Goal: Information Seeking & Learning: Check status

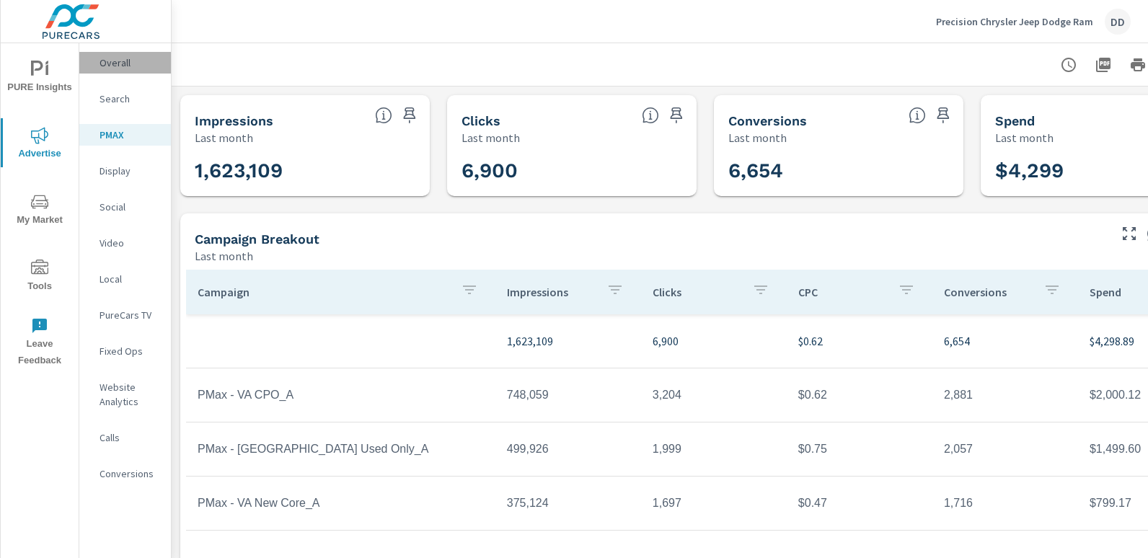
click at [115, 68] on p "Overall" at bounding box center [130, 63] width 60 height 14
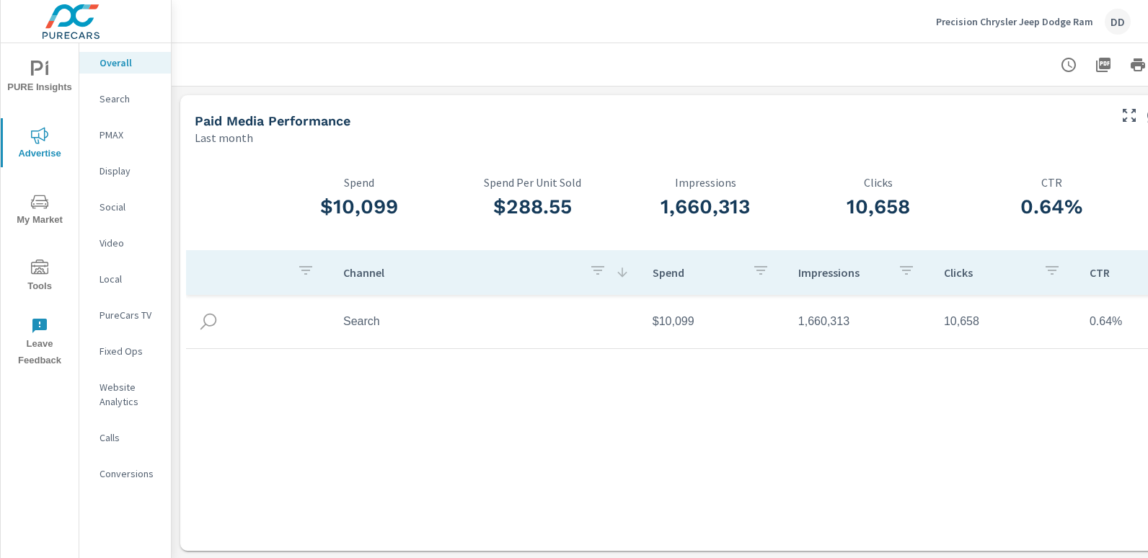
click at [121, 488] on nav "Overall Search PMAX Display Social Video Local PureCars TV Fixed Ops Website An…" at bounding box center [125, 274] width 92 height 462
click at [125, 484] on div "Conversions" at bounding box center [125, 474] width 92 height 22
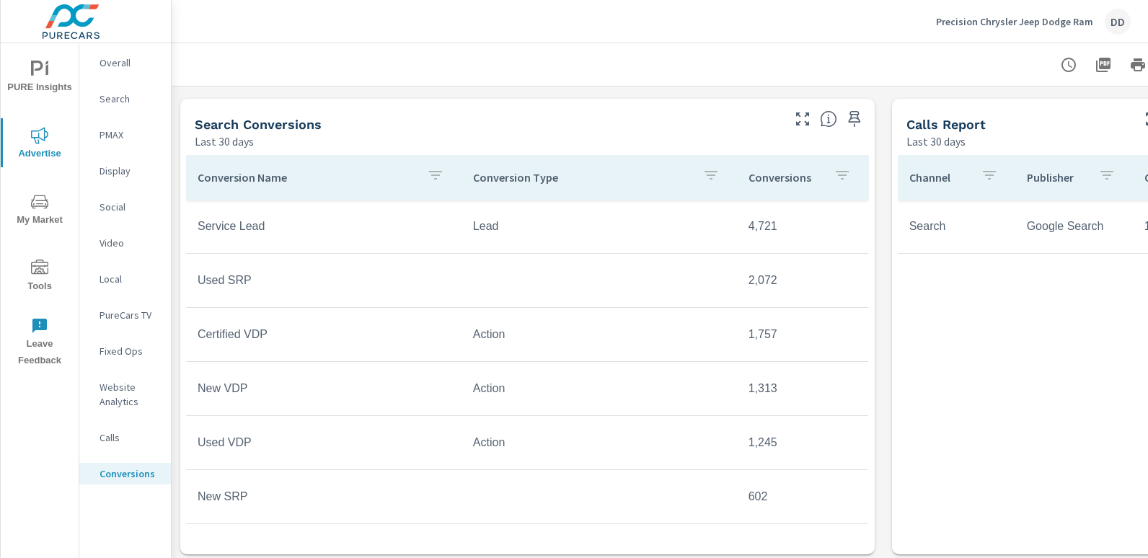
scroll to position [588, 102]
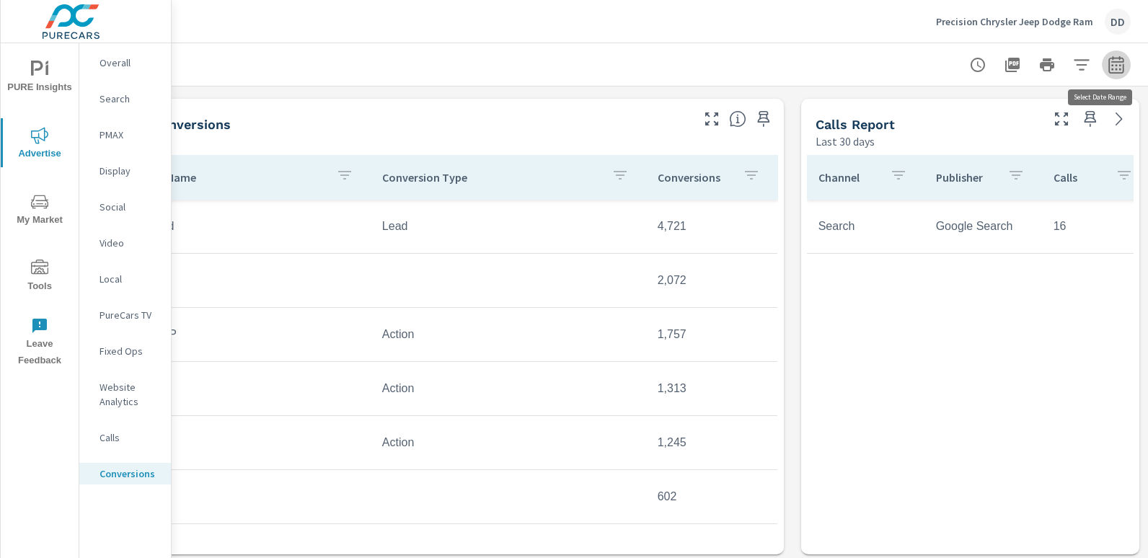
click at [1108, 66] on icon "button" at bounding box center [1116, 64] width 17 height 17
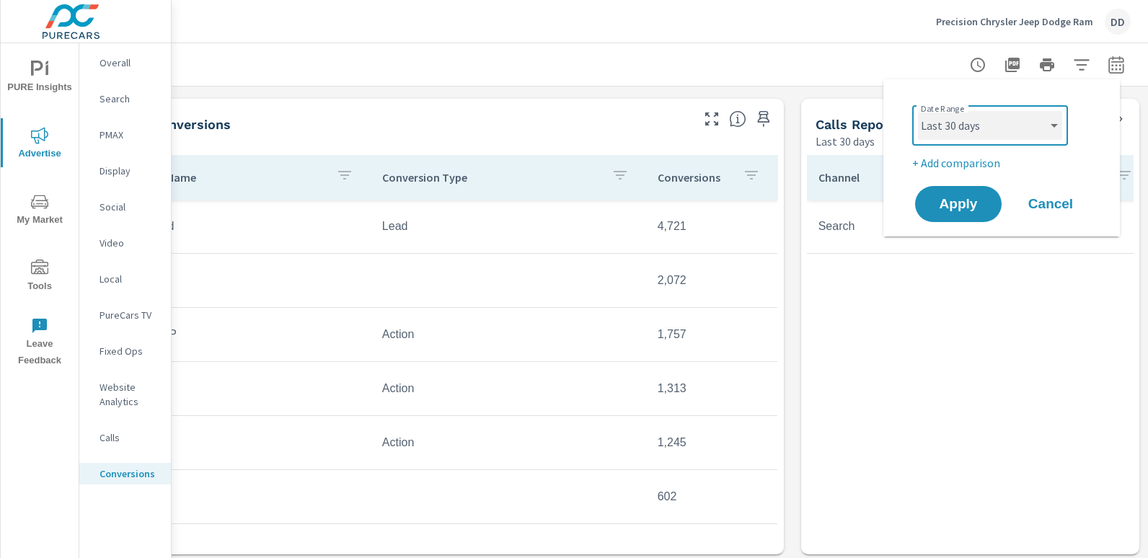
click at [1016, 117] on select "Custom [DATE] Last week Last 7 days Last 14 days Last 30 days Last 45 days Last…" at bounding box center [990, 125] width 144 height 29
click at [918, 111] on select "Custom [DATE] Last week Last 7 days Last 14 days Last 30 days Last 45 days Last…" at bounding box center [990, 125] width 144 height 29
select select "Last month"
click at [959, 211] on span "Apply" at bounding box center [958, 205] width 59 height 14
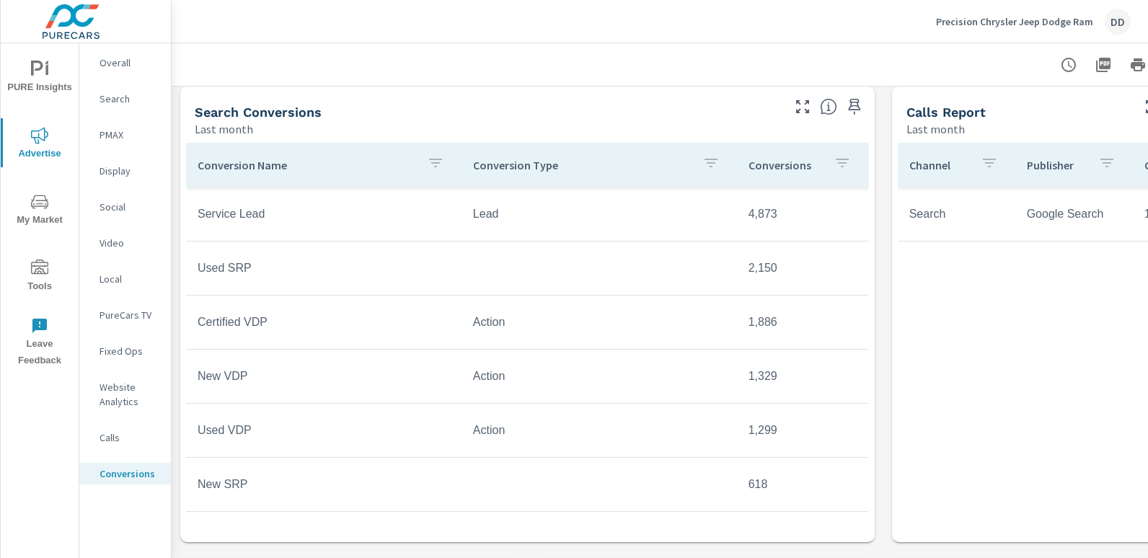
scroll to position [593, 0]
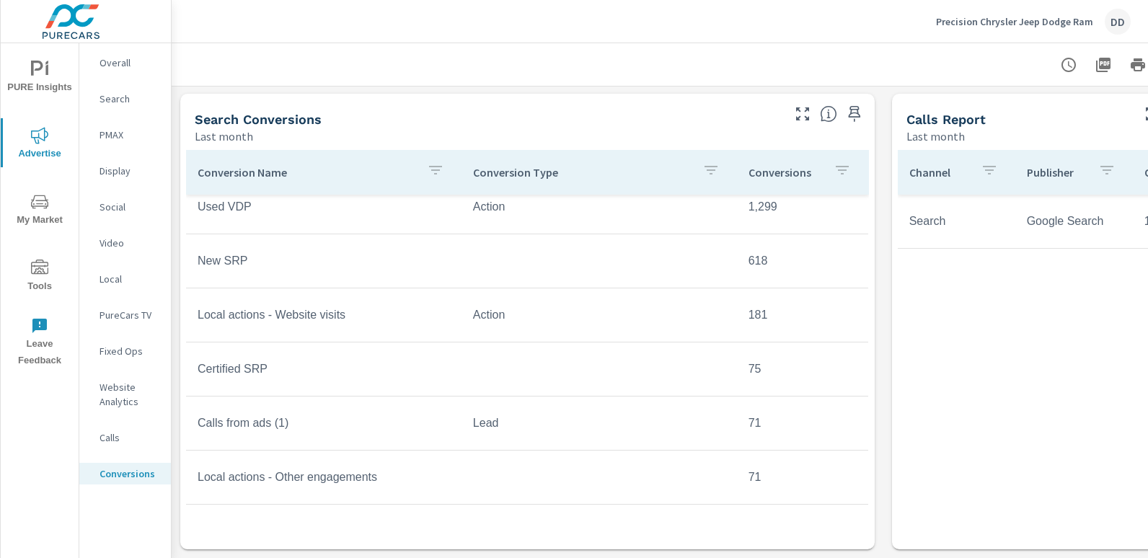
scroll to position [242, 0]
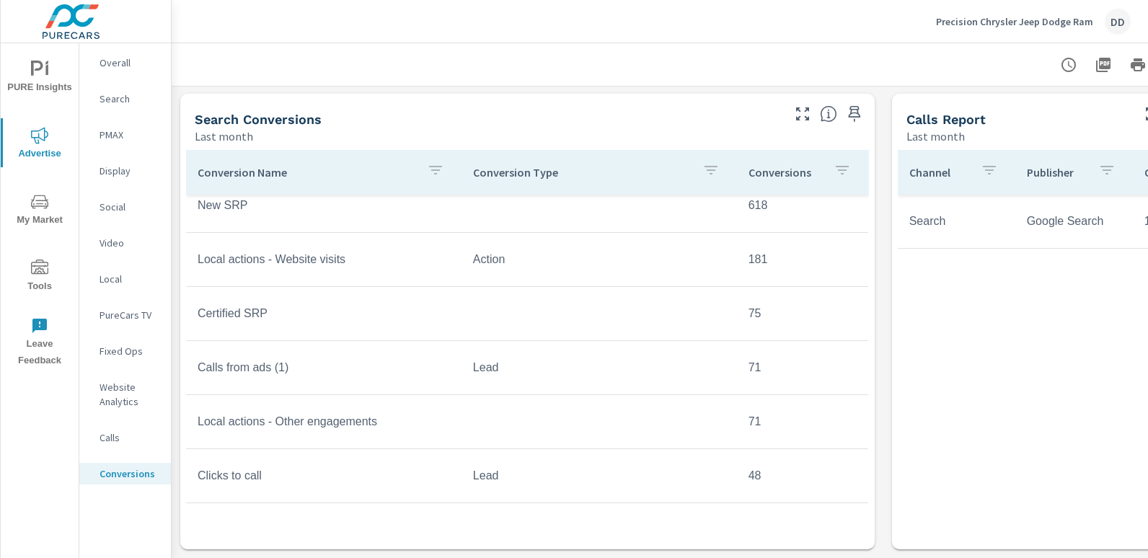
scroll to position [307, 0]
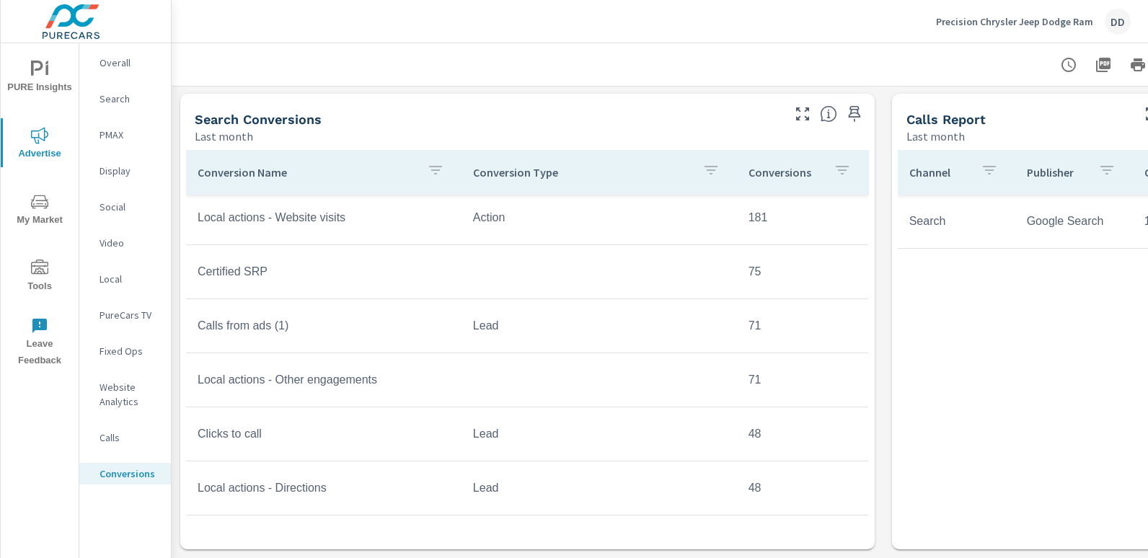
scroll to position [331, 0]
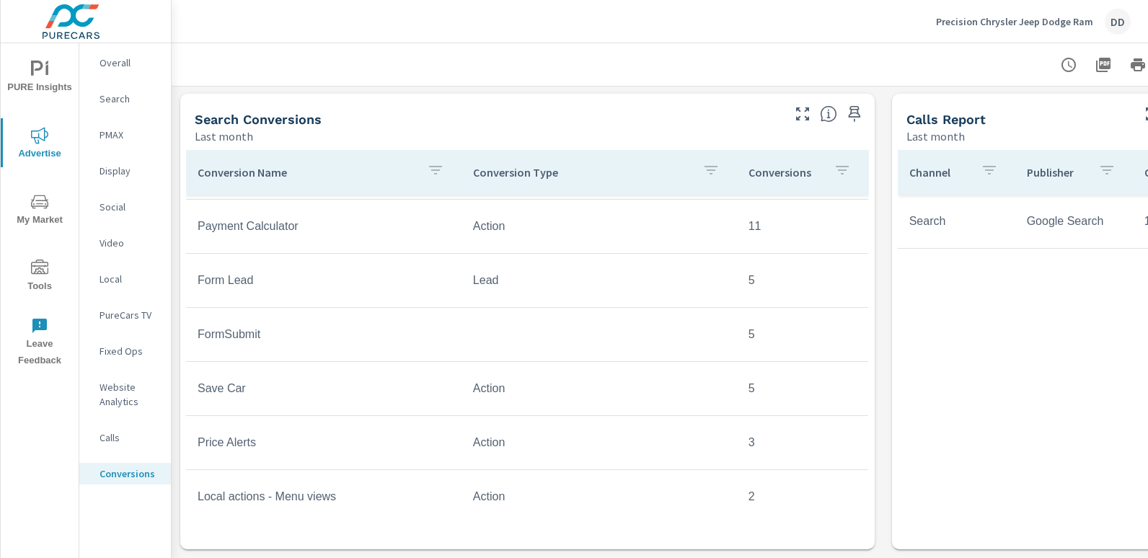
scroll to position [864, 0]
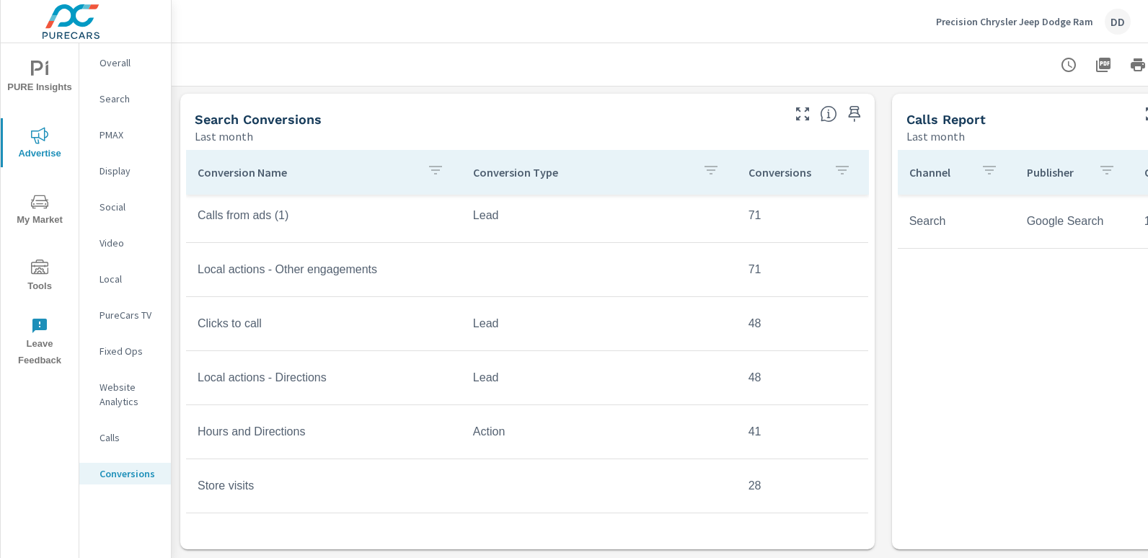
scroll to position [415, 0]
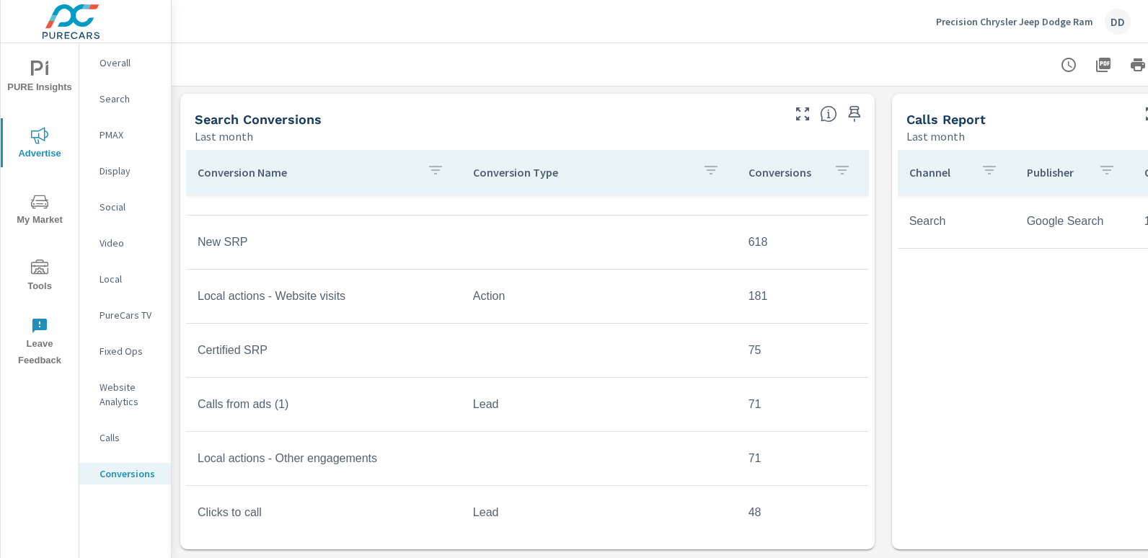
scroll to position [270, 0]
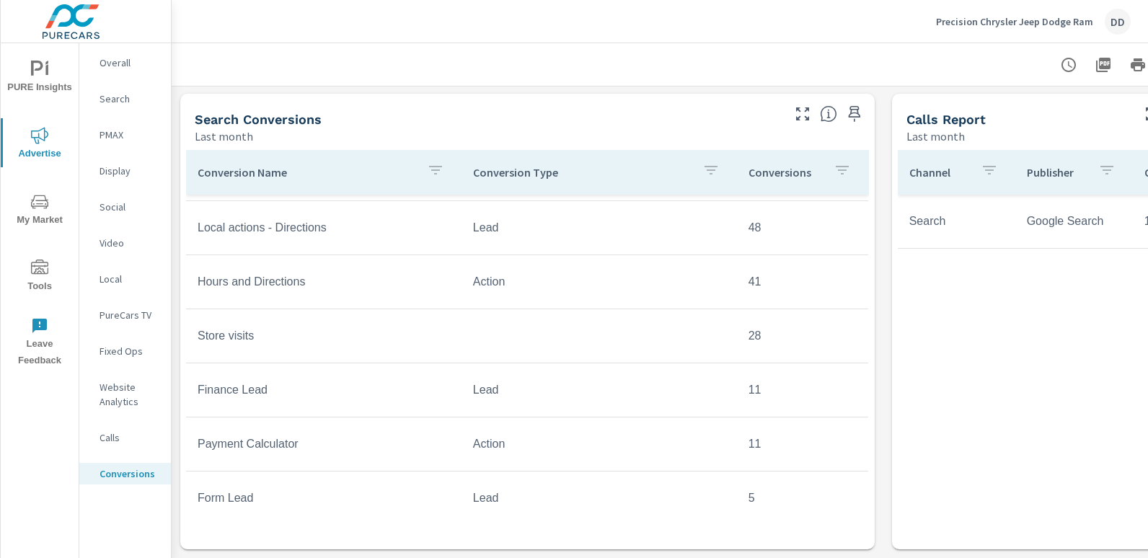
scroll to position [612, 0]
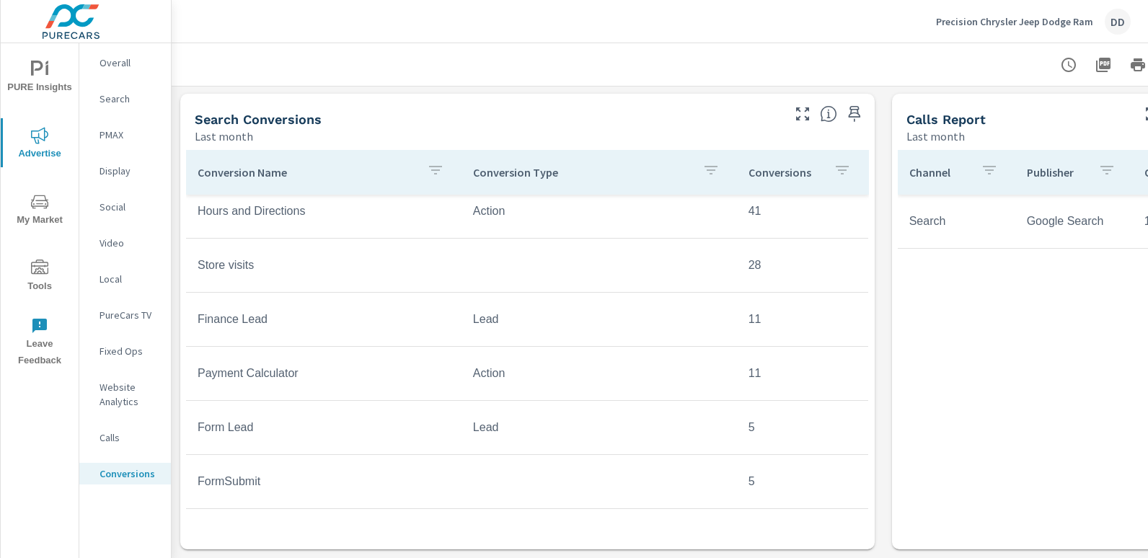
scroll to position [662, 0]
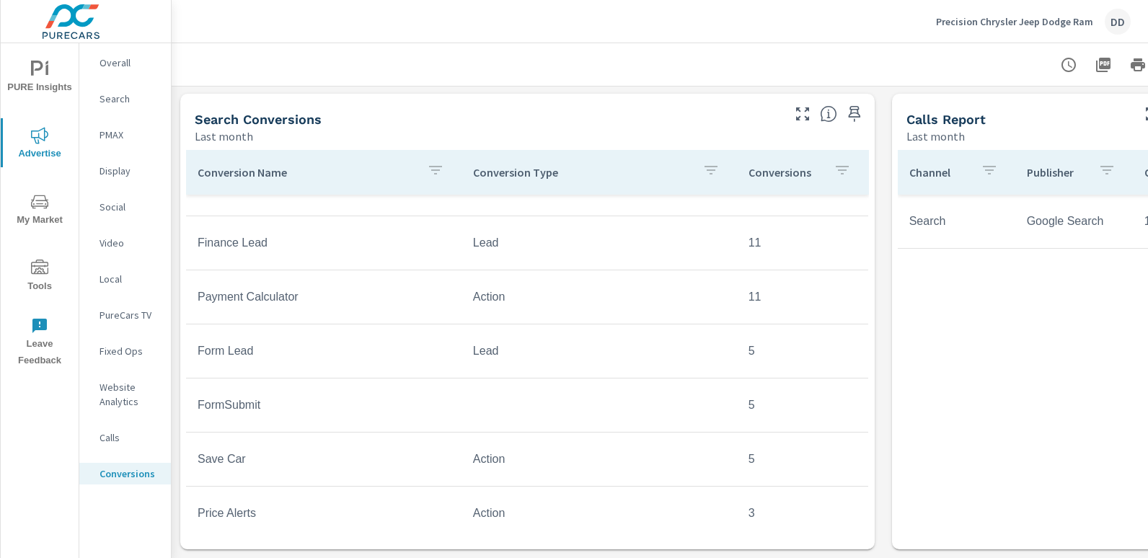
scroll to position [759, 0]
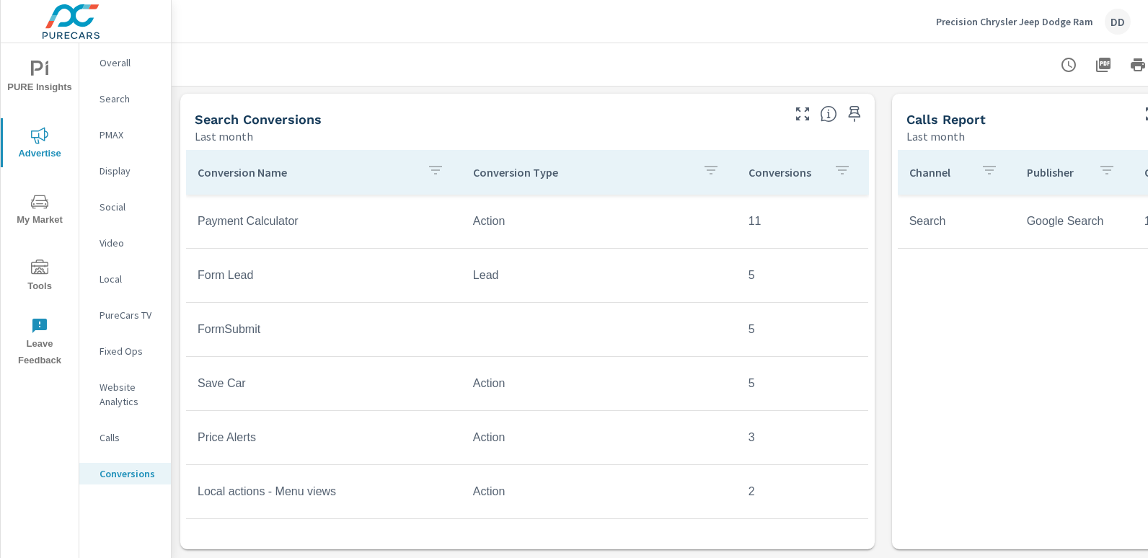
scroll to position [864, 0]
